Goal: Task Accomplishment & Management: Manage account settings

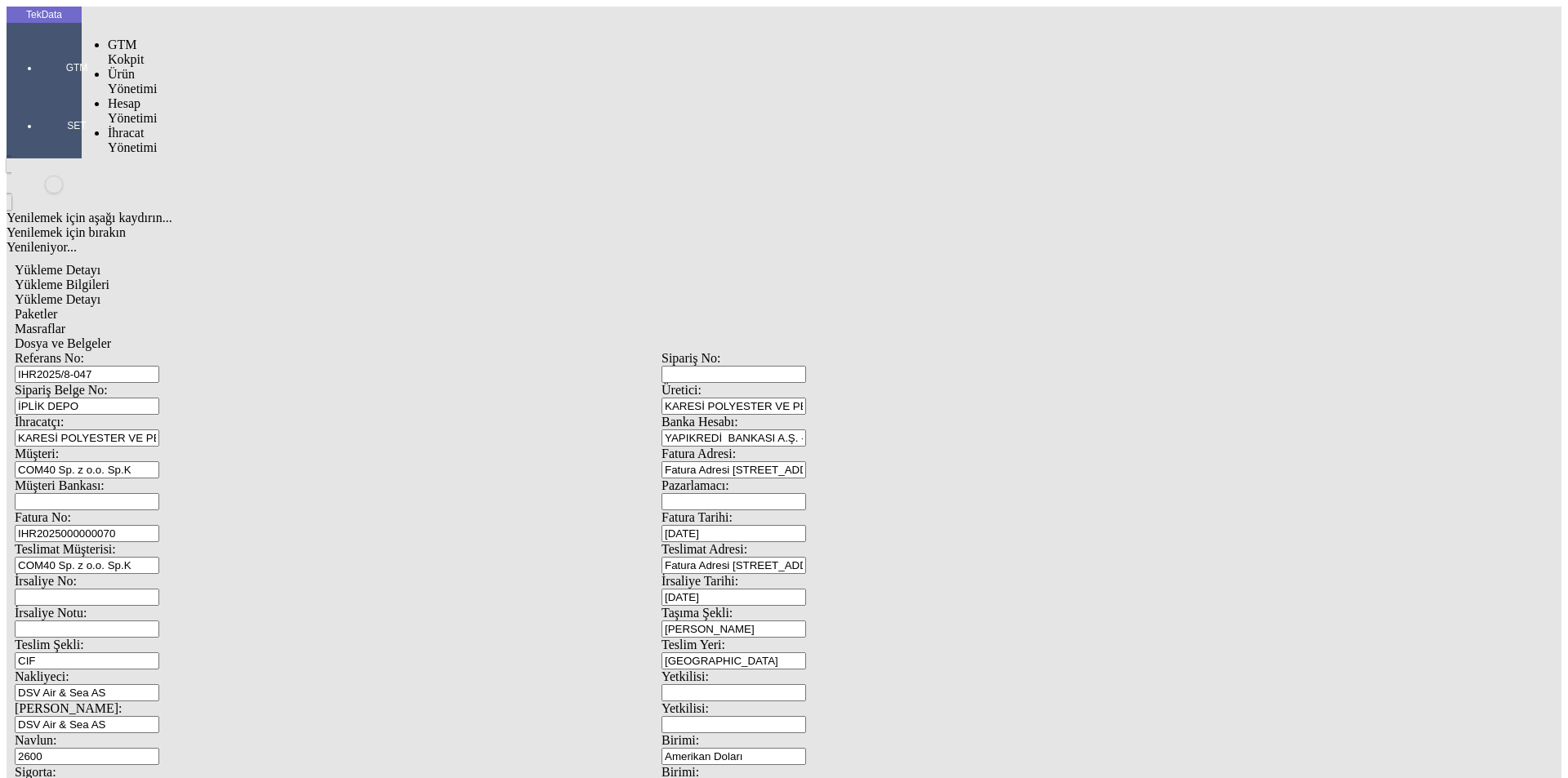
click at [42, 91] on div at bounding box center [76, 91] width 75 height 0
click at [122, 126] on span "İhracat Yönetimi" at bounding box center [133, 140] width 49 height 29
click at [250, 155] on span "Yüklemeler" at bounding box center [280, 161] width 62 height 14
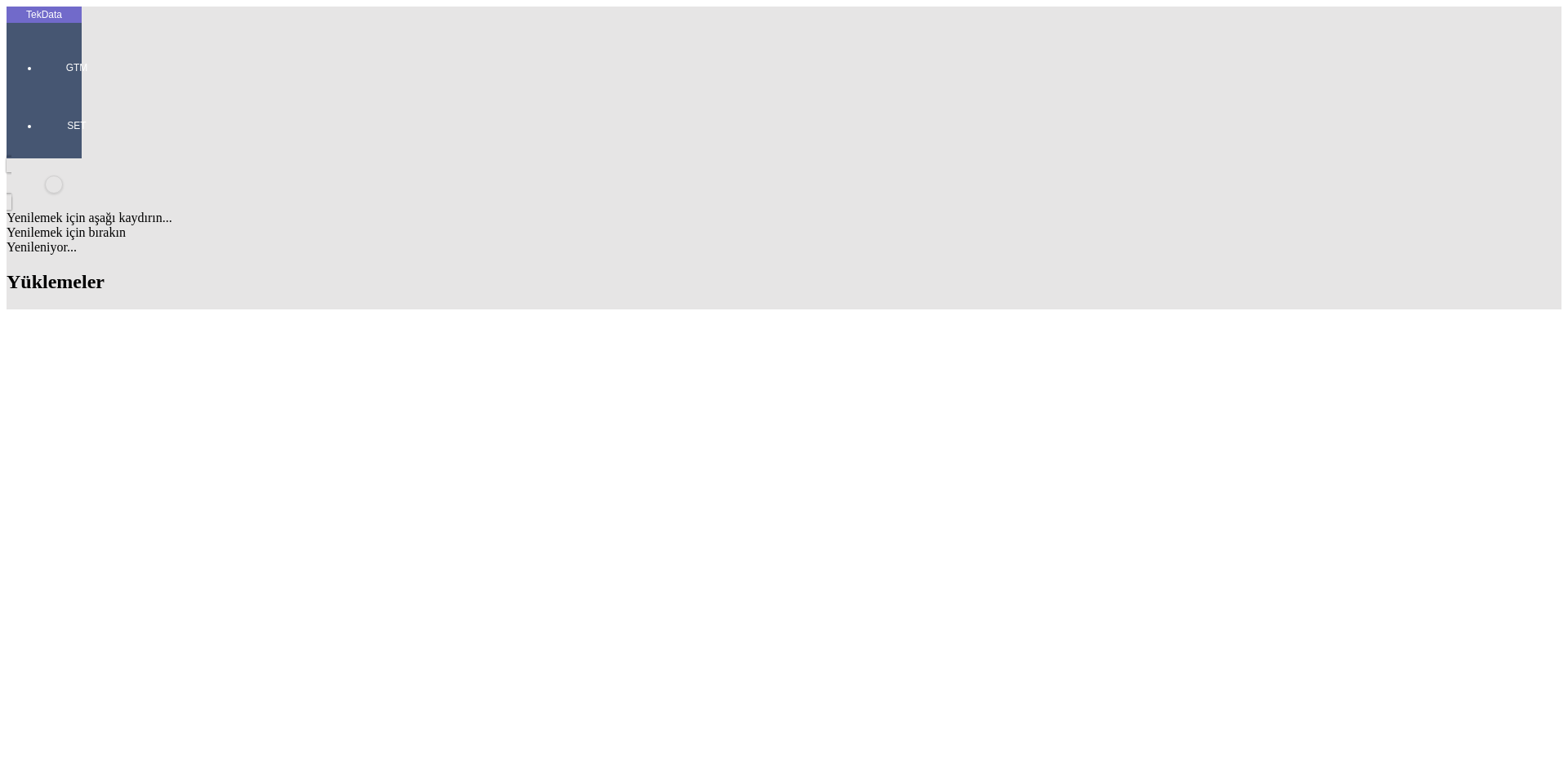
scroll to position [653, 0]
drag, startPoint x: 696, startPoint y: 426, endPoint x: 786, endPoint y: 429, distance: 90.0
copy td "BDF2025000000395"
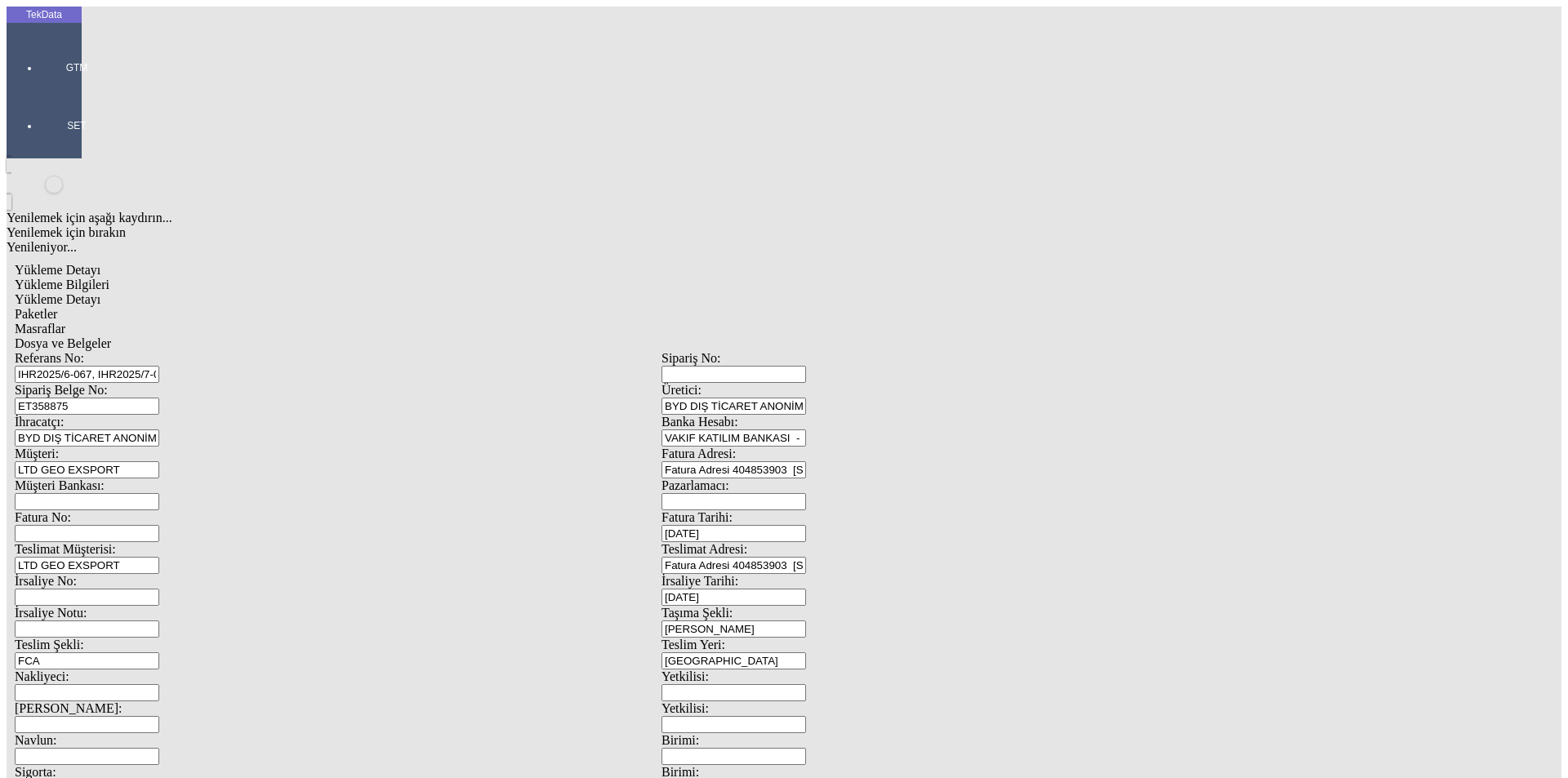
click at [159, 525] on input "Fatura No:" at bounding box center [87, 533] width 144 height 17
paste input "BDF2025000000395"
type input "BDF2025000000396"
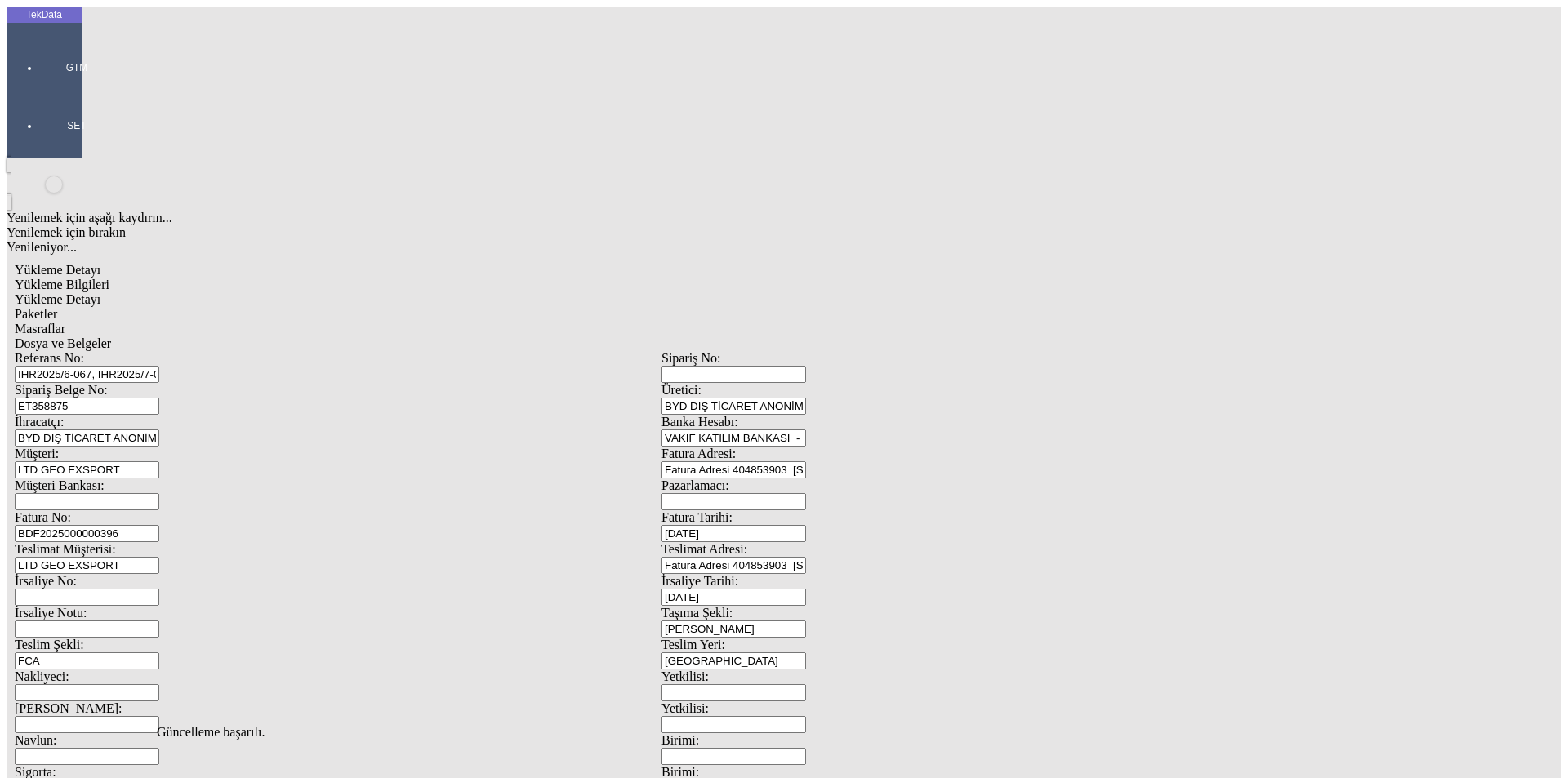
click at [100, 292] on span "Yükleme Detayı" at bounding box center [57, 299] width 86 height 14
click at [57, 307] on span "Paketler" at bounding box center [36, 313] width 42 height 14
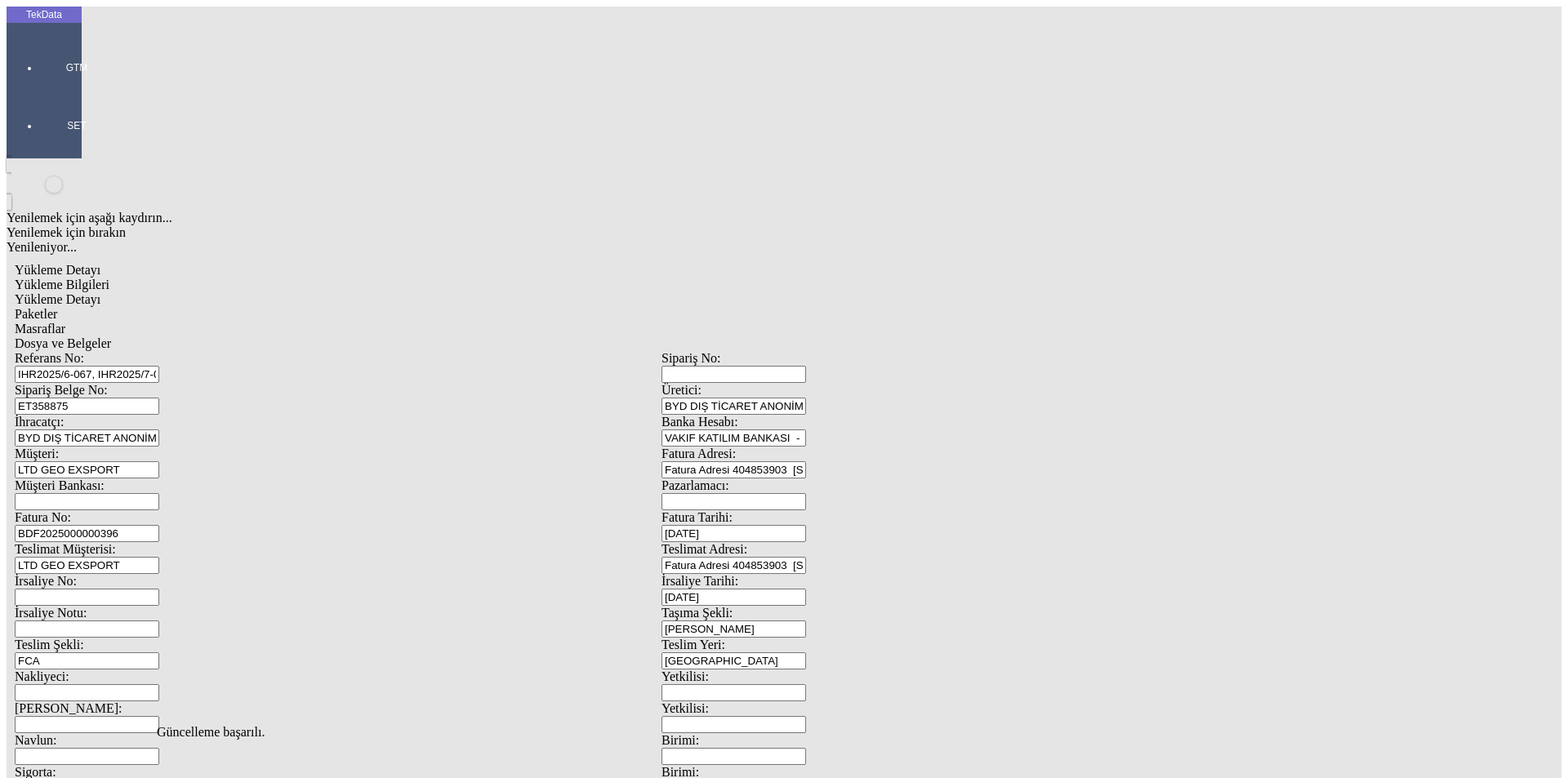
click at [65, 322] on span "Masraflar" at bounding box center [40, 329] width 51 height 14
click at [111, 336] on span "Dosya ve Belgeler" at bounding box center [62, 343] width 96 height 14
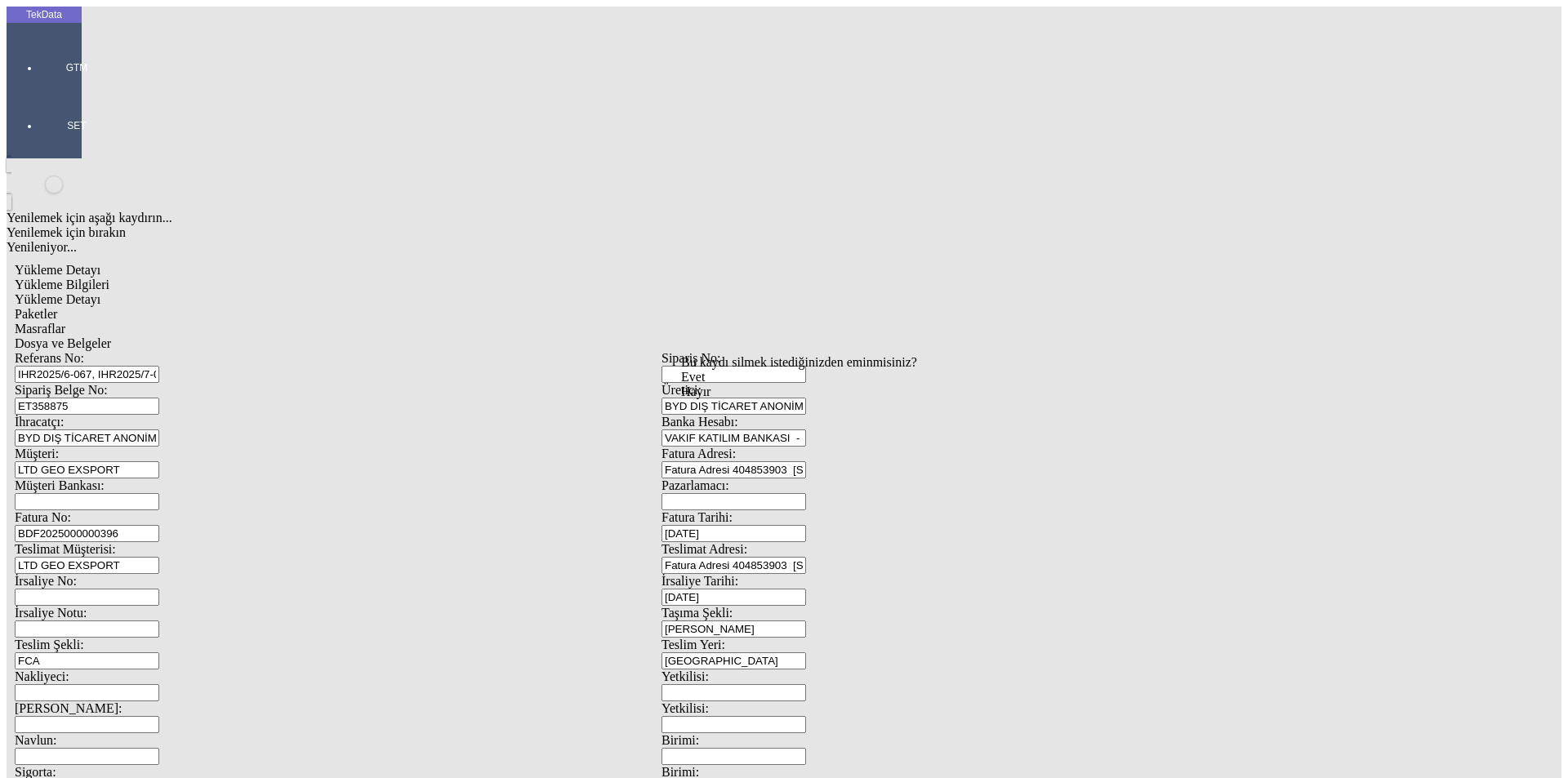
click at [252, 44] on div "Bu kaydı silmek istediğinizden eminmisiniz? [PERSON_NAME]" at bounding box center [126, 22] width 252 height 44
click at [705, 384] on span "Evet" at bounding box center [693, 376] width 24 height 14
click at [111, 336] on span "Dosya ve Belgeler" at bounding box center [62, 343] width 96 height 14
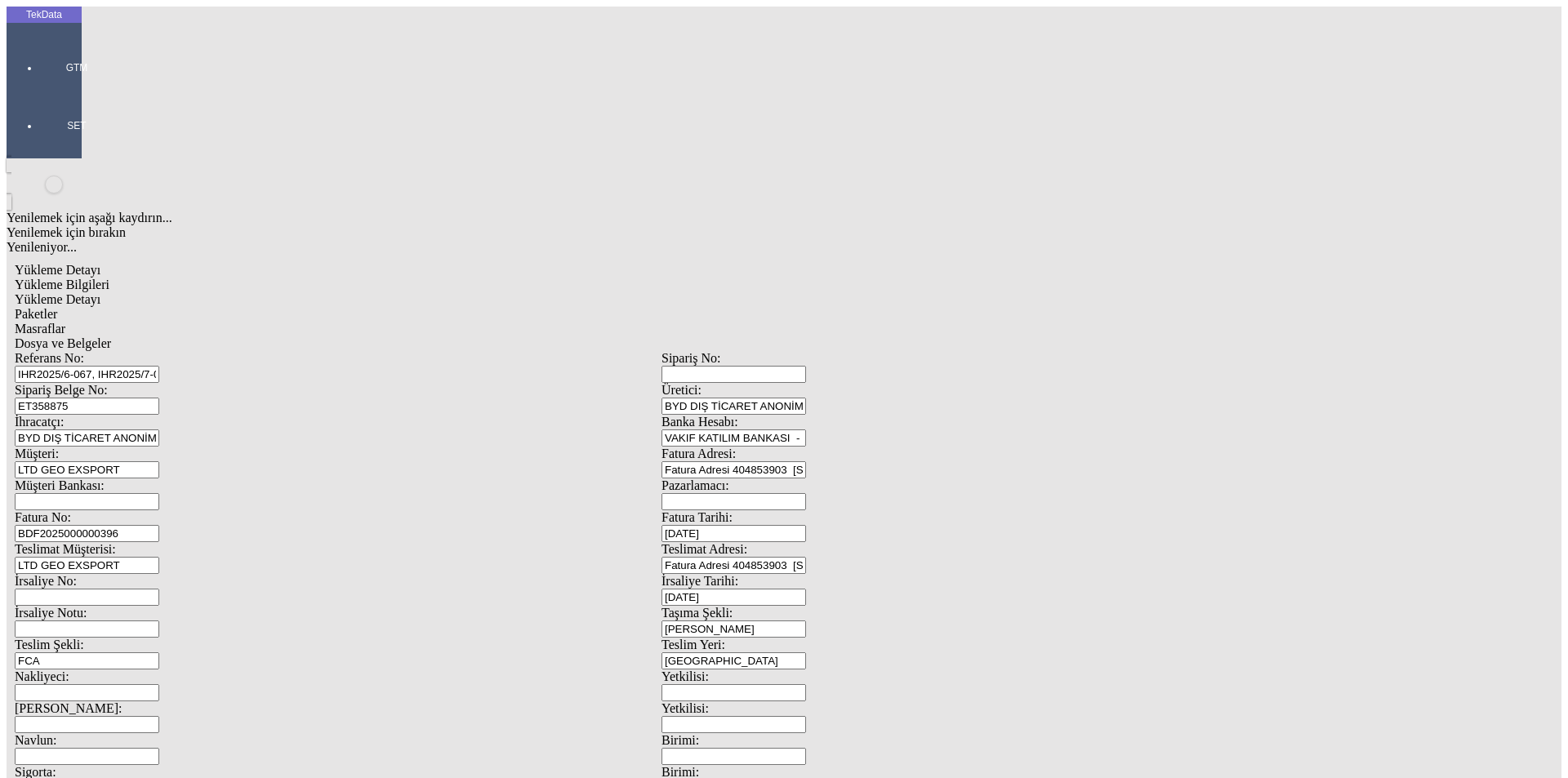
click at [110, 278] on span "Yükleme Bilgileri" at bounding box center [61, 285] width 94 height 14
drag, startPoint x: 292, startPoint y: 139, endPoint x: 59, endPoint y: 157, distance: 233.7
